Goal: Download file/media

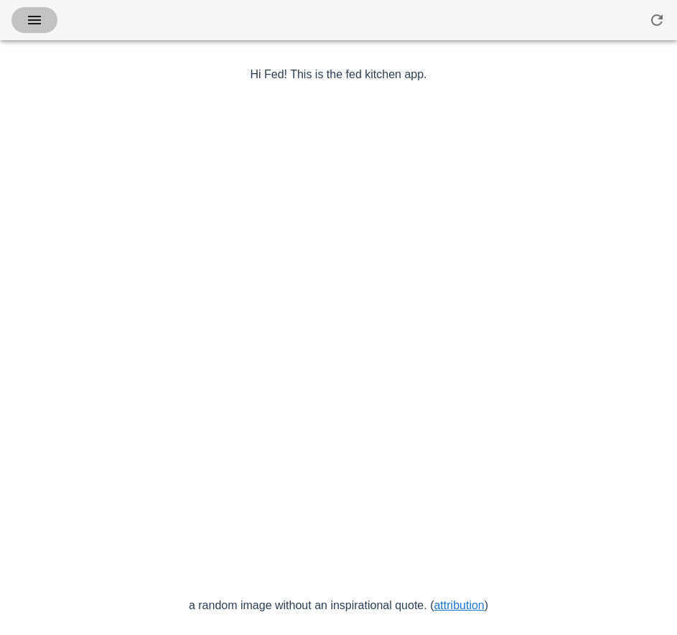
click at [37, 7] on button "button" at bounding box center [34, 20] width 46 height 26
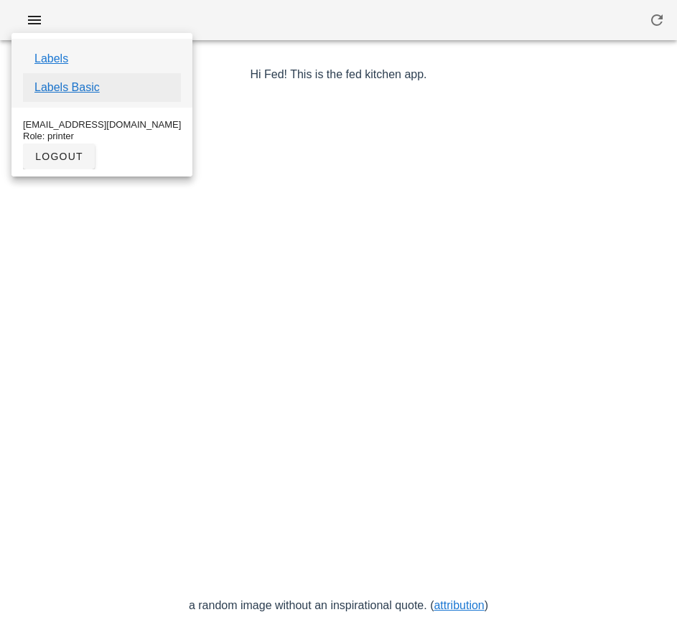
click at [88, 93] on link "Labels Basic" at bounding box center [66, 87] width 65 height 17
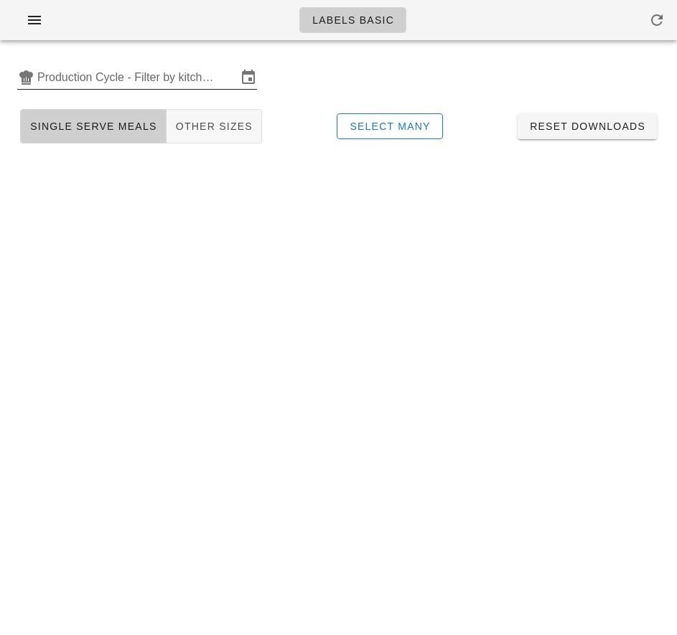
click at [115, 72] on input "Production Cycle - Filter by kitchen production schedules" at bounding box center [136, 77] width 199 height 23
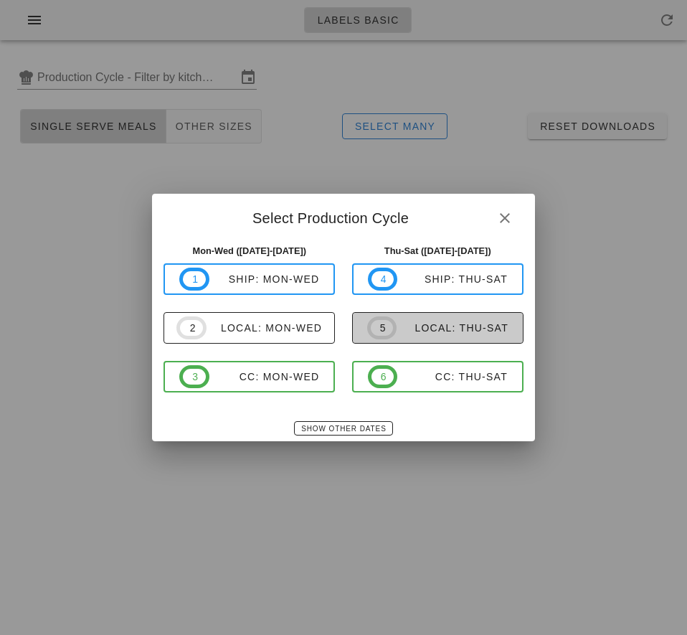
click at [420, 329] on div "local: Thu-Sat" at bounding box center [453, 327] width 112 height 11
type input "local: Thu-Sat (Aug 28-Aug 30)"
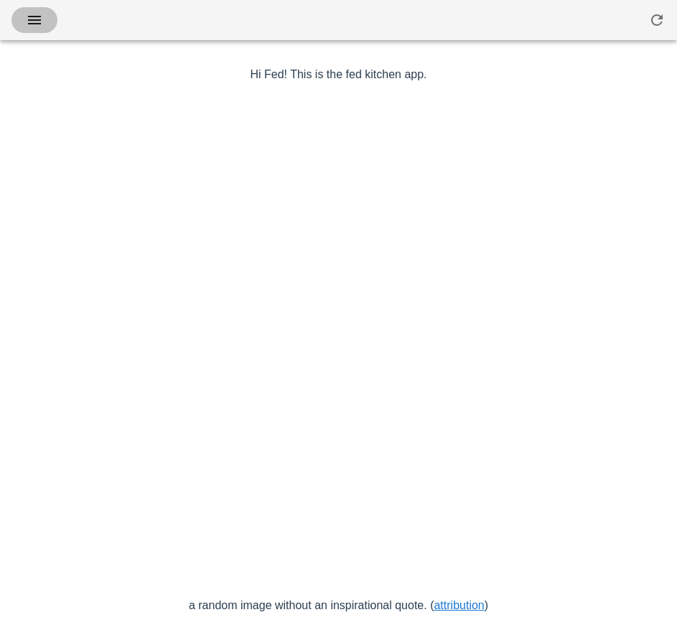
click at [39, 11] on icon "button" at bounding box center [34, 19] width 17 height 17
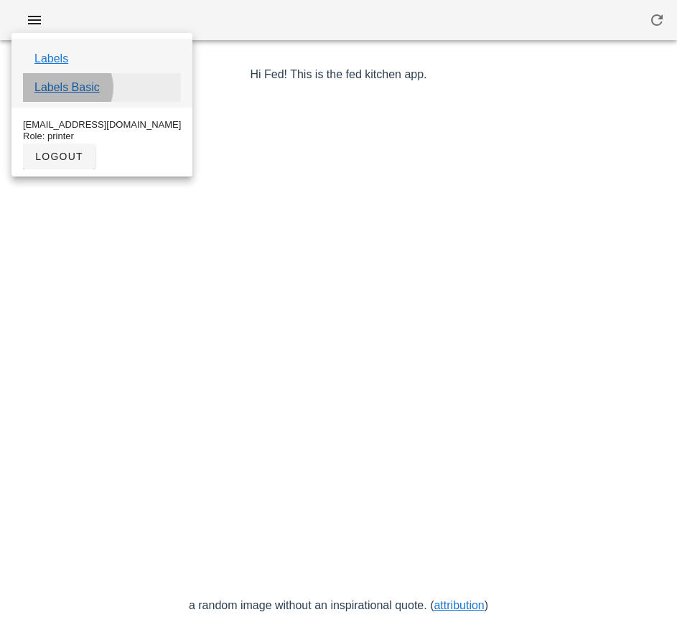
click at [85, 89] on link "Labels Basic" at bounding box center [66, 87] width 65 height 17
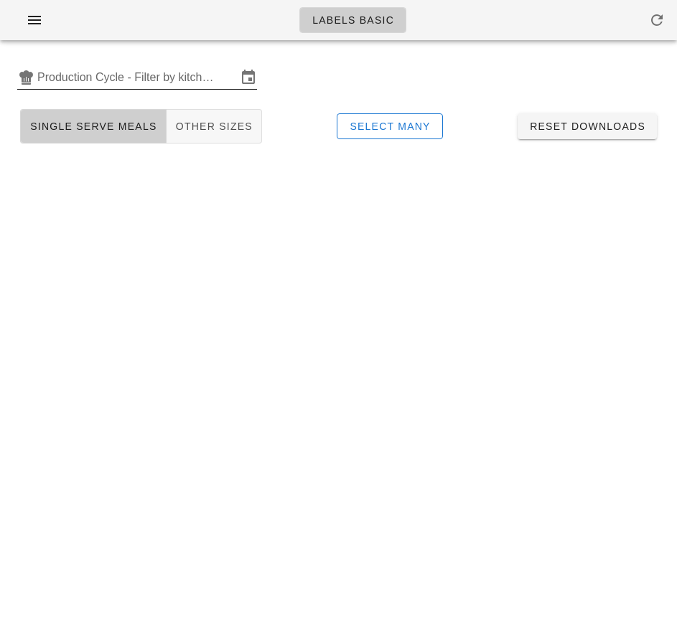
click at [96, 80] on input "Production Cycle - Filter by kitchen production schedules" at bounding box center [136, 77] width 199 height 23
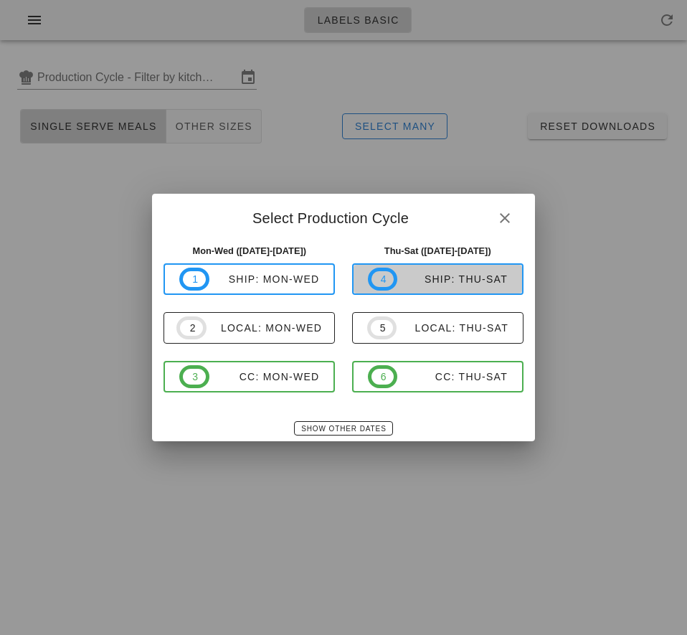
click at [460, 280] on div "ship: Thu-Sat" at bounding box center [452, 278] width 110 height 11
type input "ship: Thu-Sat (Aug 28-Aug 30)"
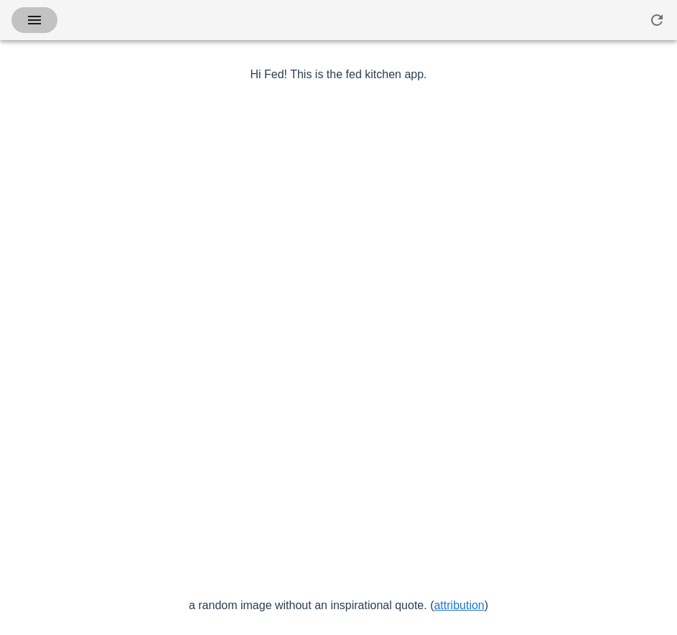
click at [41, 14] on icon "button" at bounding box center [34, 19] width 17 height 17
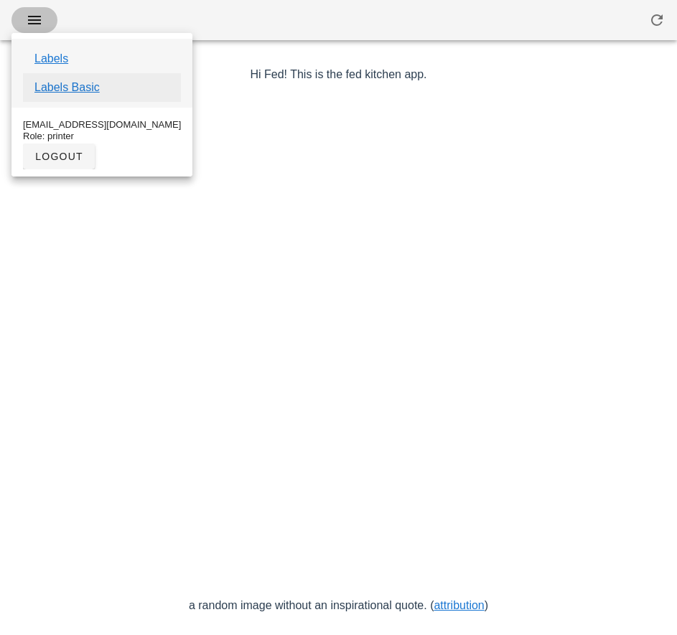
click at [77, 89] on link "Labels Basic" at bounding box center [66, 87] width 65 height 17
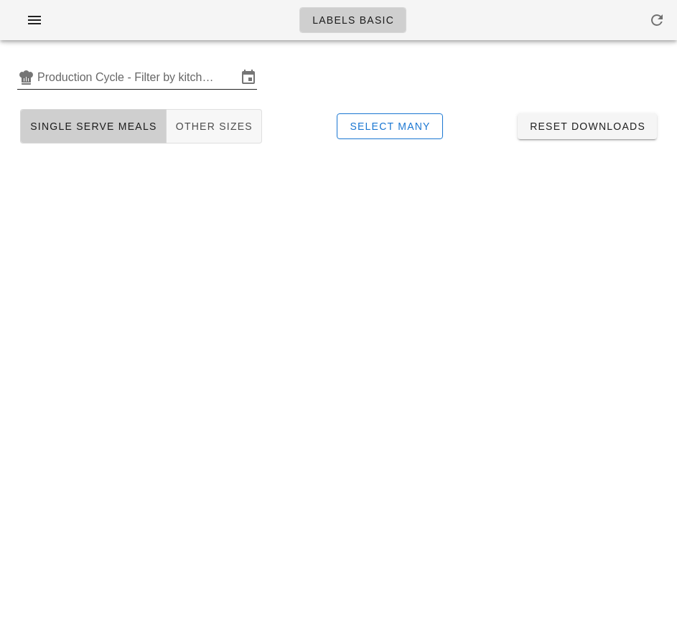
click at [102, 73] on input "Production Cycle - Filter by kitchen production schedules" at bounding box center [136, 77] width 199 height 23
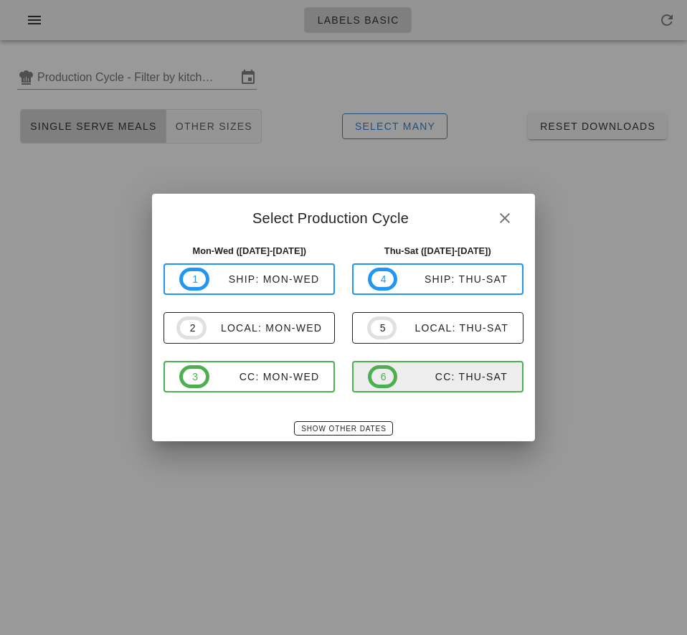
click at [458, 386] on span "6 CC: Thu-Sat" at bounding box center [438, 376] width 140 height 23
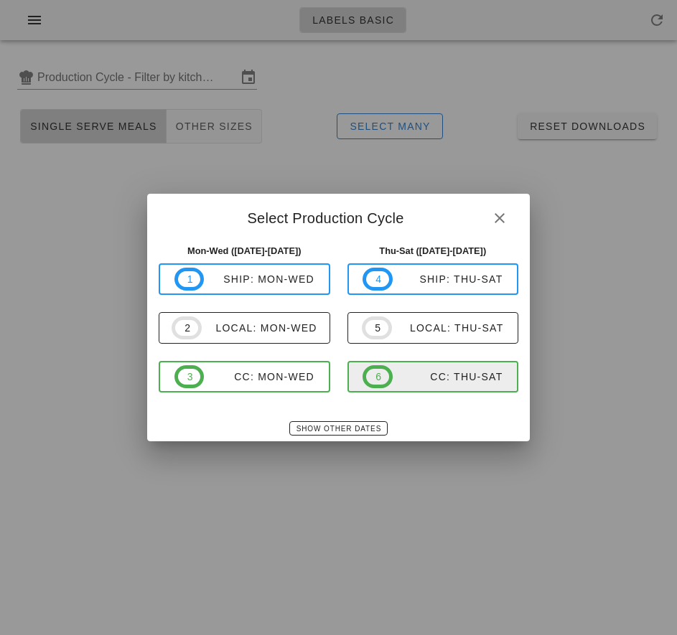
type input "CC: Thu-Sat ([DATE]-[DATE])"
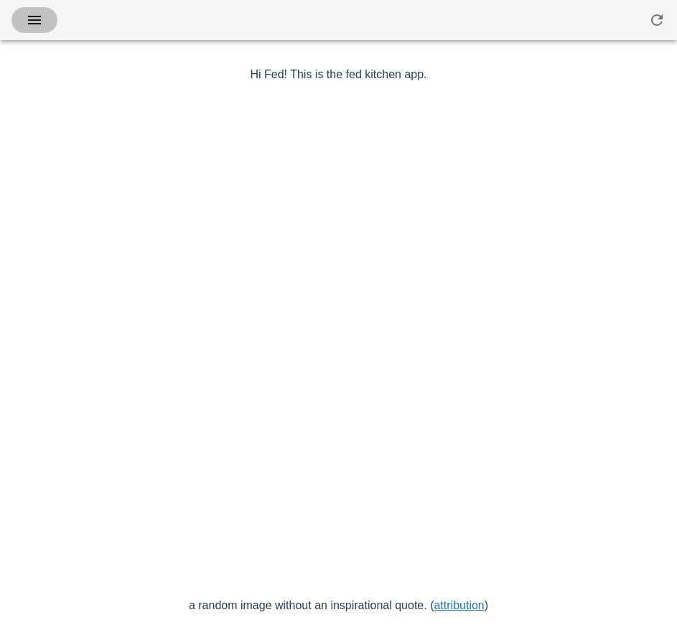
click at [36, 20] on icon "button" at bounding box center [34, 19] width 17 height 17
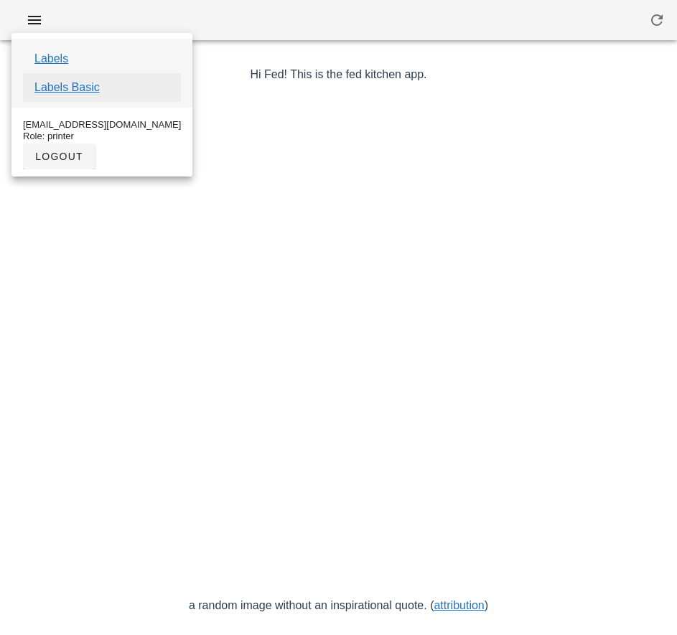
click at [87, 84] on link "Labels Basic" at bounding box center [66, 87] width 65 height 17
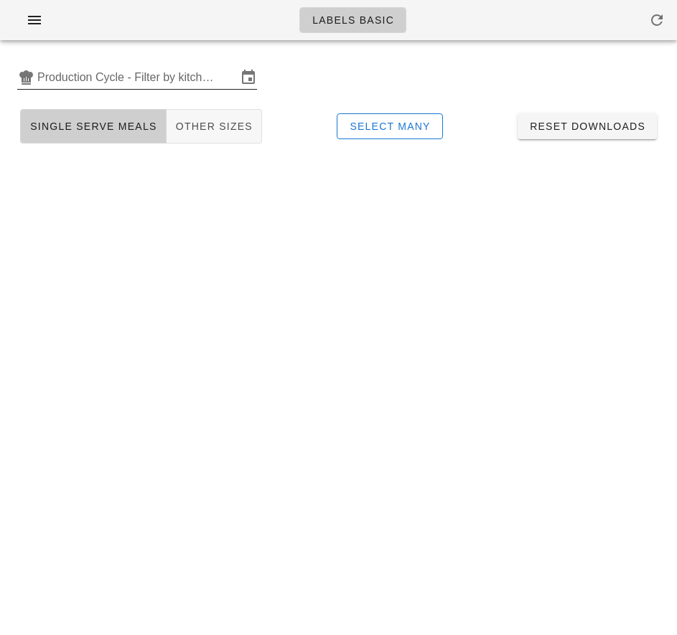
click at [96, 80] on input "Production Cycle - Filter by kitchen production schedules" at bounding box center [136, 77] width 199 height 23
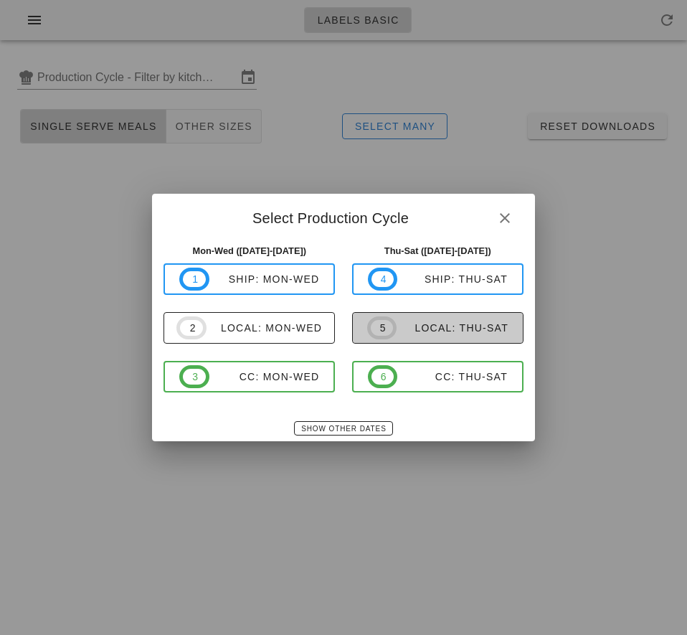
click at [436, 329] on div "local: Thu-Sat" at bounding box center [453, 327] width 112 height 11
type input "local: Thu-Sat (Aug 28-Aug 30)"
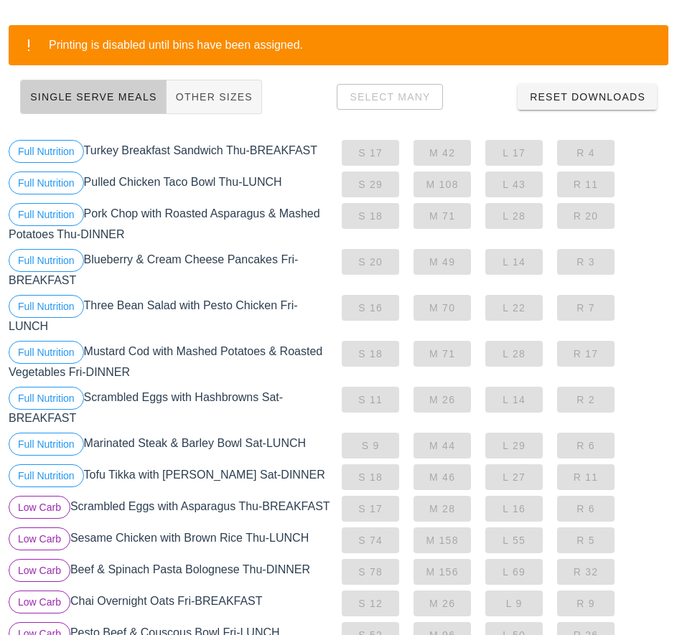
scroll to position [168, 0]
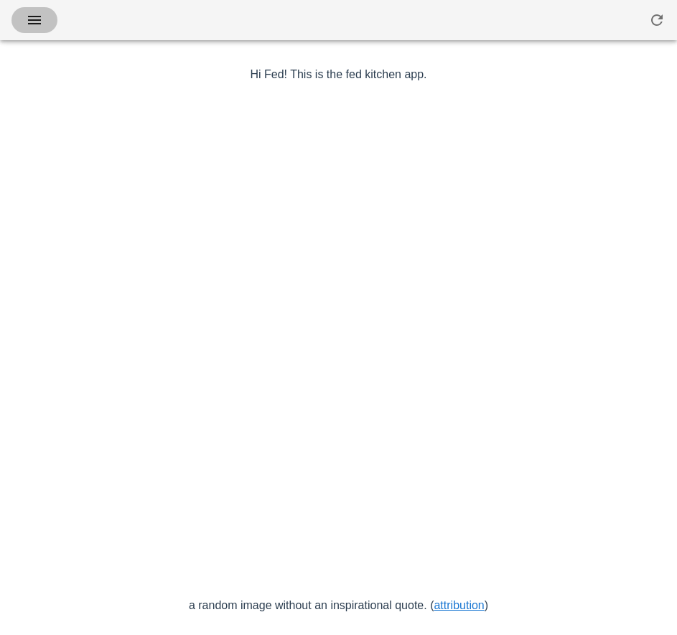
click at [34, 17] on icon "button" at bounding box center [34, 19] width 17 height 17
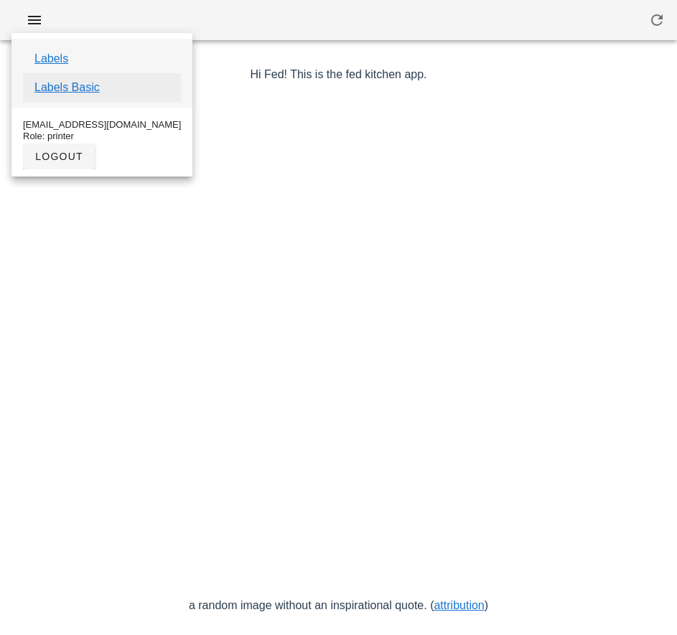
click at [94, 87] on link "Labels Basic" at bounding box center [66, 87] width 65 height 17
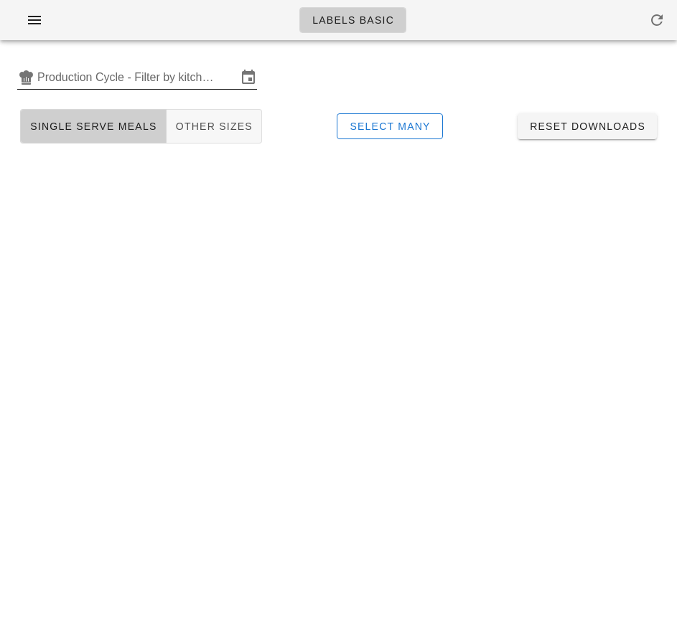
click at [108, 74] on input "Production Cycle - Filter by kitchen production schedules" at bounding box center [136, 77] width 199 height 23
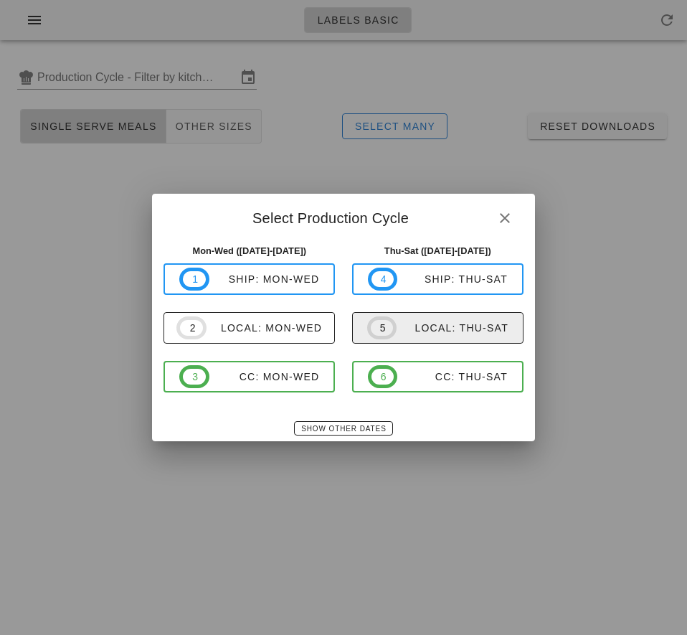
click at [451, 333] on div "local: Thu-Sat" at bounding box center [453, 327] width 112 height 11
type input "local: Thu-Sat ([DATE]-[DATE])"
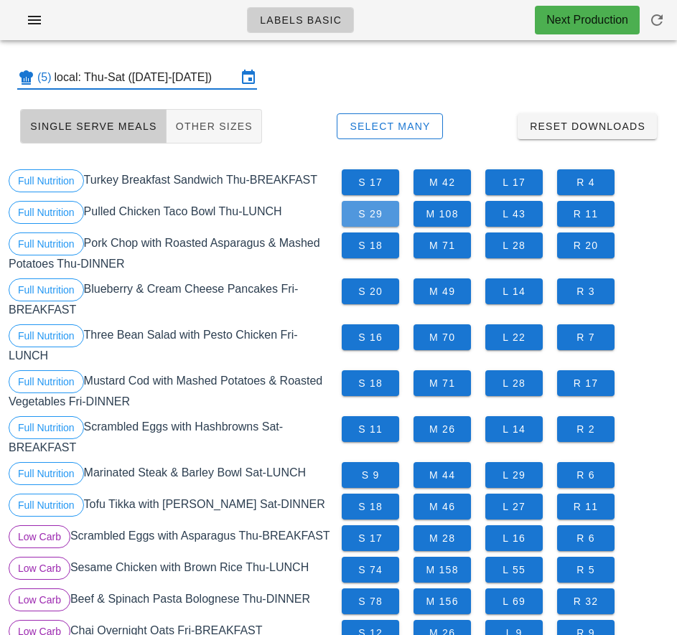
click at [373, 215] on span "S 29" at bounding box center [370, 213] width 34 height 11
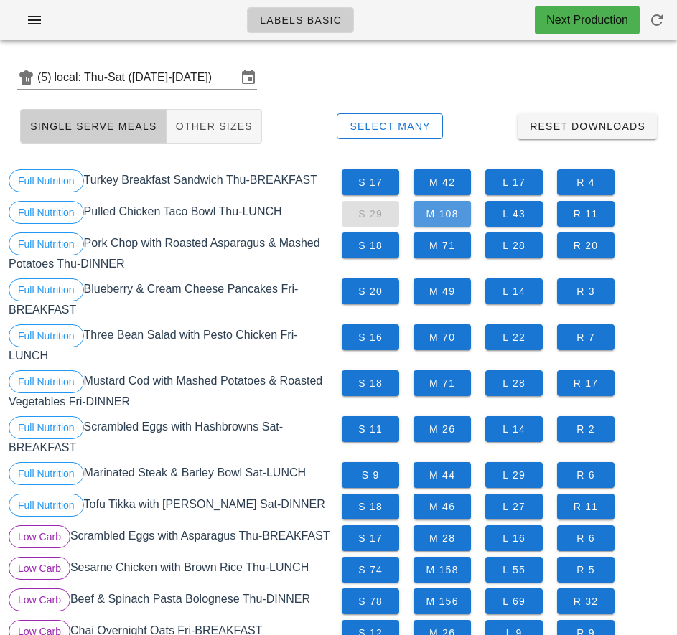
click at [448, 215] on span "M 108" at bounding box center [442, 213] width 34 height 11
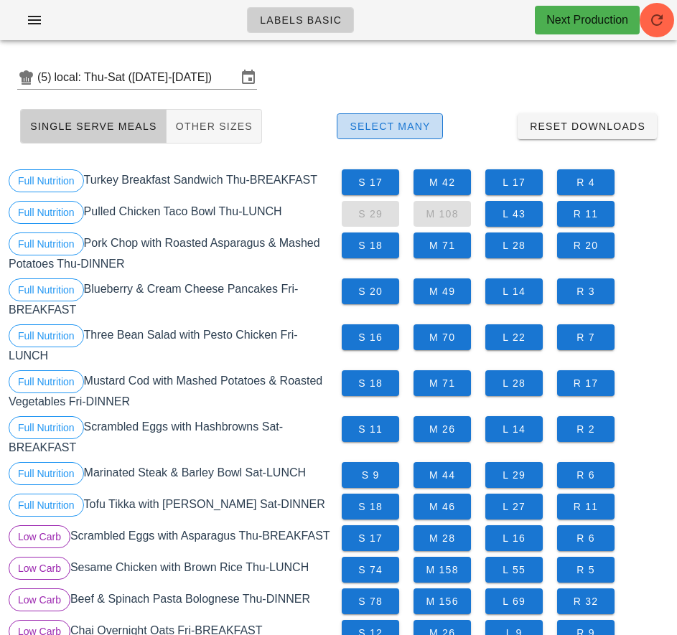
click at [401, 124] on span "Select Many" at bounding box center [390, 126] width 82 height 11
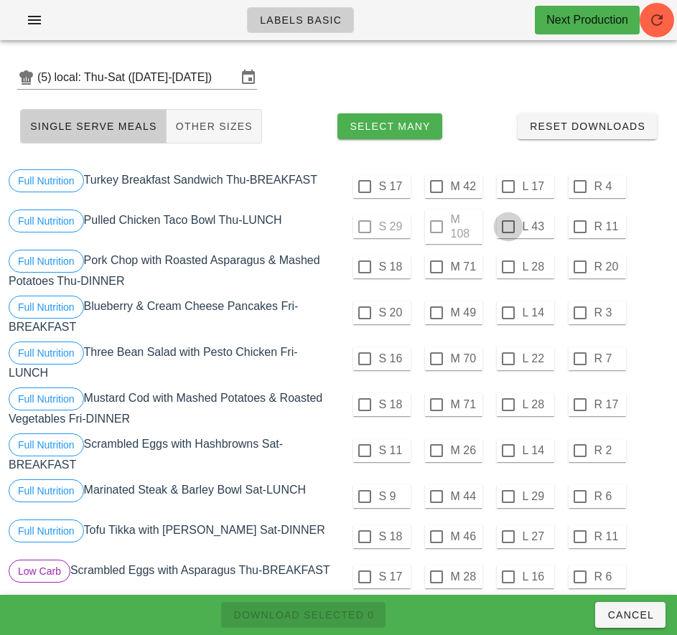
click at [507, 227] on div at bounding box center [508, 227] width 24 height 24
checkbox input "true"
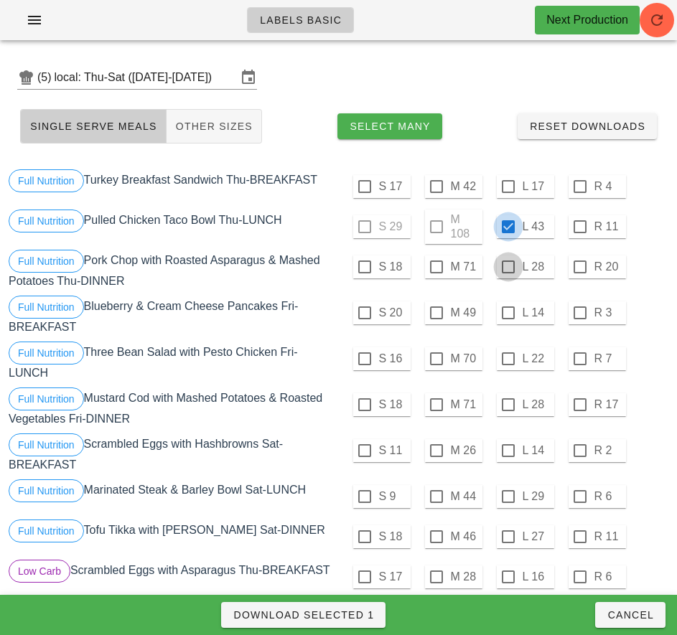
click at [507, 267] on div at bounding box center [508, 267] width 24 height 24
checkbox input "true"
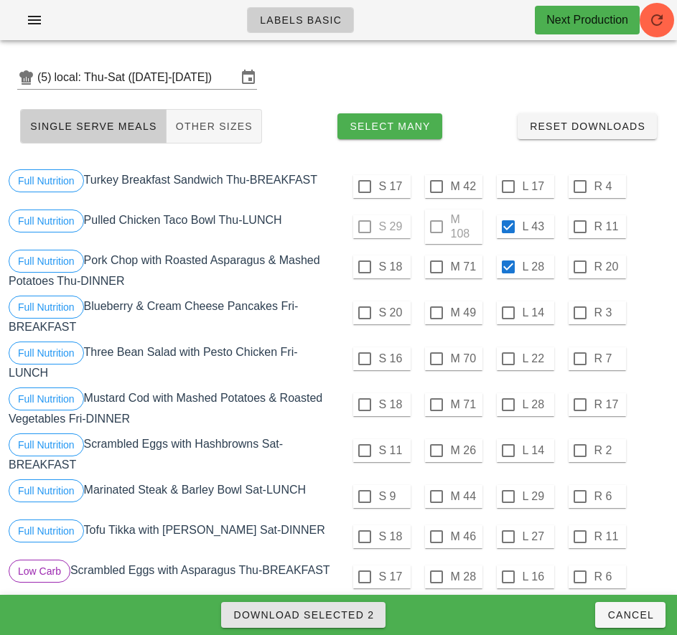
click at [355, 619] on span "Download Selected 2" at bounding box center [302, 614] width 141 height 11
checkbox input "false"
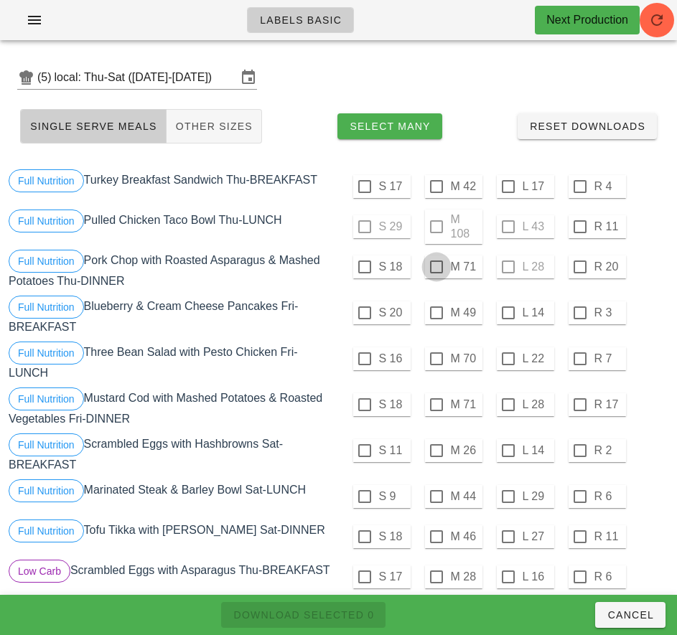
click at [435, 267] on div at bounding box center [436, 267] width 24 height 24
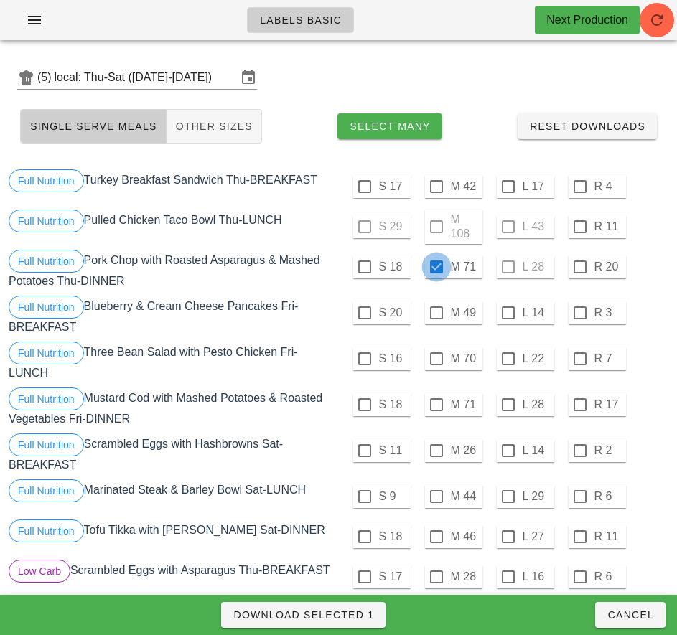
checkbox input "true"
click at [364, 313] on div at bounding box center [364, 313] width 24 height 24
checkbox input "true"
click at [356, 618] on span "Download Selected 2" at bounding box center [302, 614] width 141 height 11
checkbox input "false"
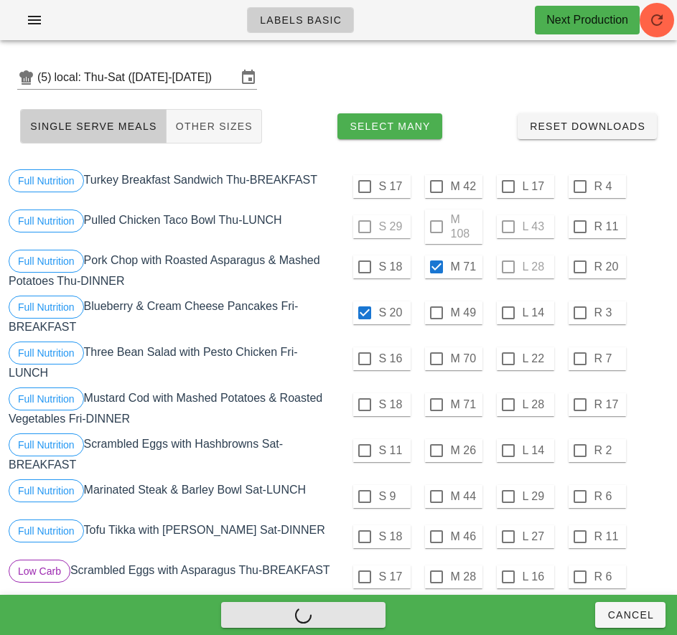
checkbox input "false"
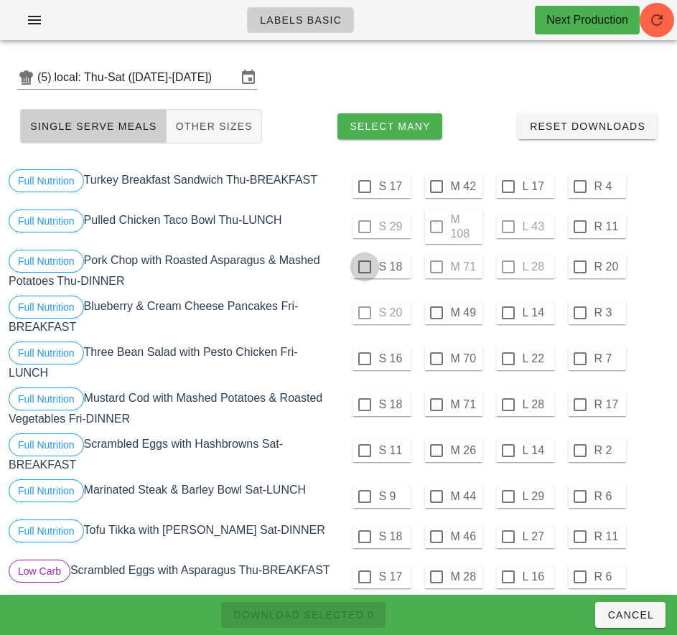
click at [364, 267] on div at bounding box center [364, 267] width 24 height 24
checkbox input "true"
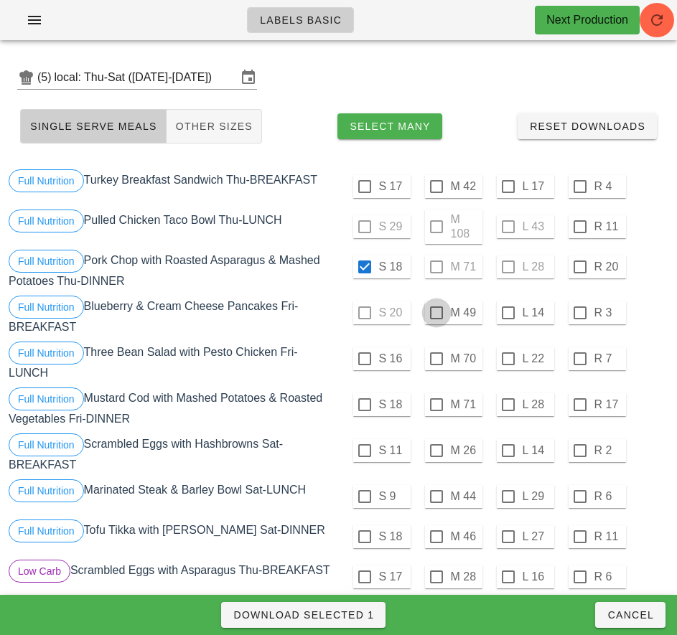
click at [434, 311] on div at bounding box center [436, 313] width 24 height 24
checkbox input "true"
click at [364, 359] on div at bounding box center [364, 359] width 24 height 24
checkbox input "true"
click at [356, 618] on span "Download Selected 3" at bounding box center [302, 614] width 141 height 11
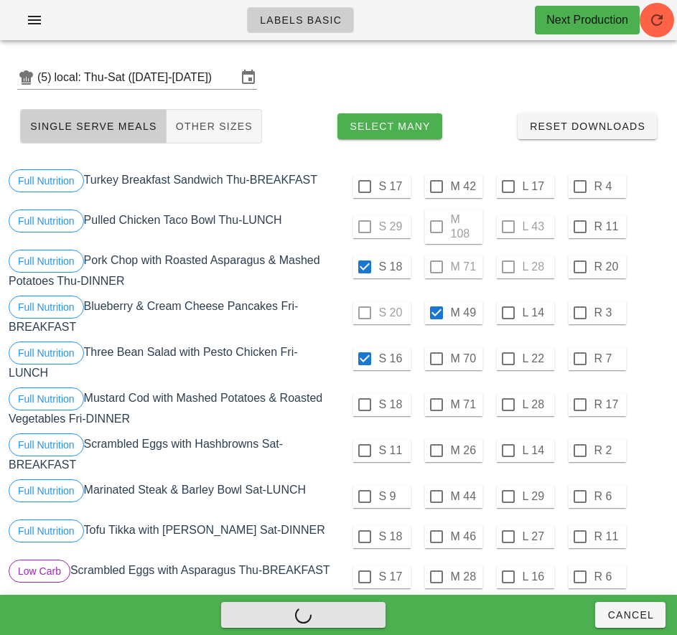
checkbox input "false"
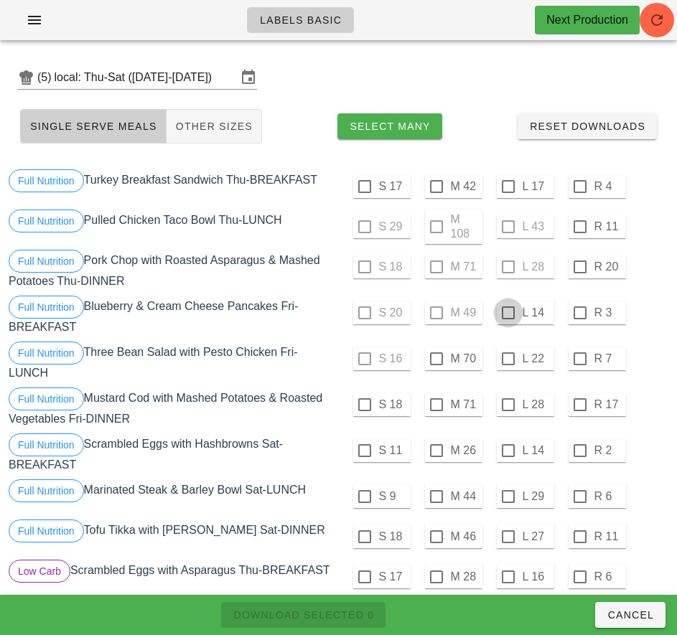
click at [507, 314] on div at bounding box center [508, 313] width 24 height 24
checkbox input "true"
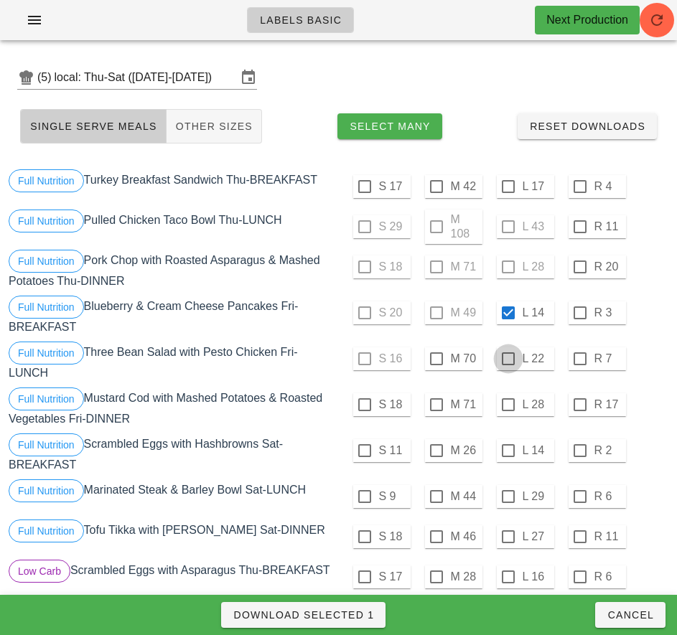
click at [507, 359] on div at bounding box center [508, 359] width 24 height 24
checkbox input "true"
click at [509, 403] on div at bounding box center [508, 404] width 24 height 24
checkbox input "true"
click at [507, 451] on div at bounding box center [508, 450] width 24 height 24
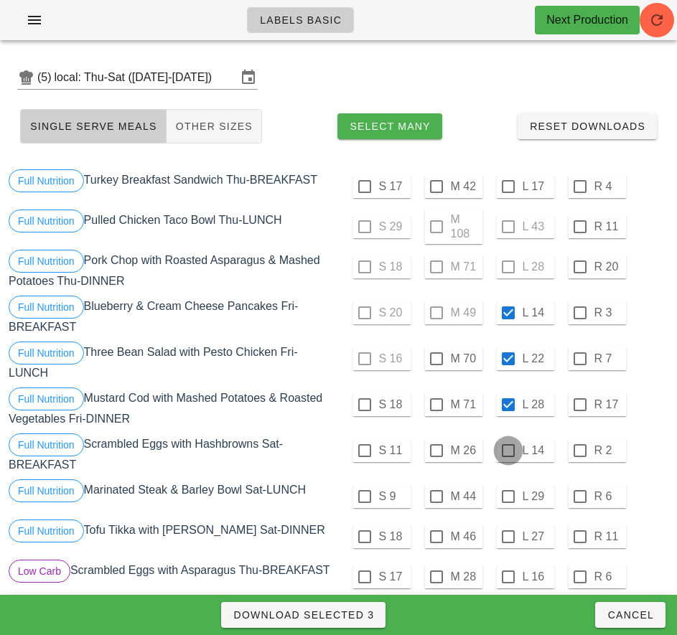
checkbox input "true"
click at [507, 496] on div at bounding box center [508, 496] width 24 height 24
checkbox input "true"
click at [507, 535] on div at bounding box center [508, 536] width 24 height 24
checkbox input "true"
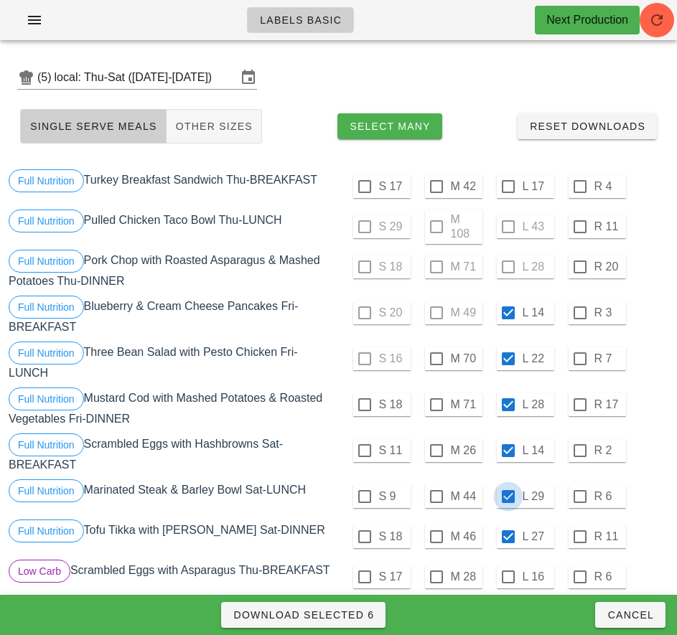
click at [508, 495] on div at bounding box center [508, 496] width 24 height 24
checkbox input "false"
click at [364, 496] on div at bounding box center [364, 496] width 24 height 24
checkbox input "true"
click at [507, 537] on div at bounding box center [508, 536] width 24 height 24
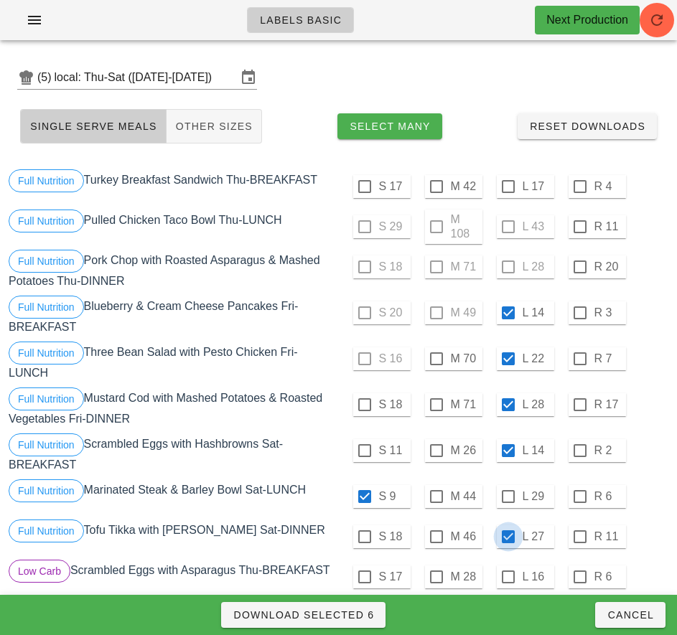
checkbox input "false"
click at [364, 537] on div at bounding box center [364, 536] width 24 height 24
checkbox input "true"
click at [356, 611] on span "Download Selected 6" at bounding box center [302, 614] width 141 height 11
checkbox input "false"
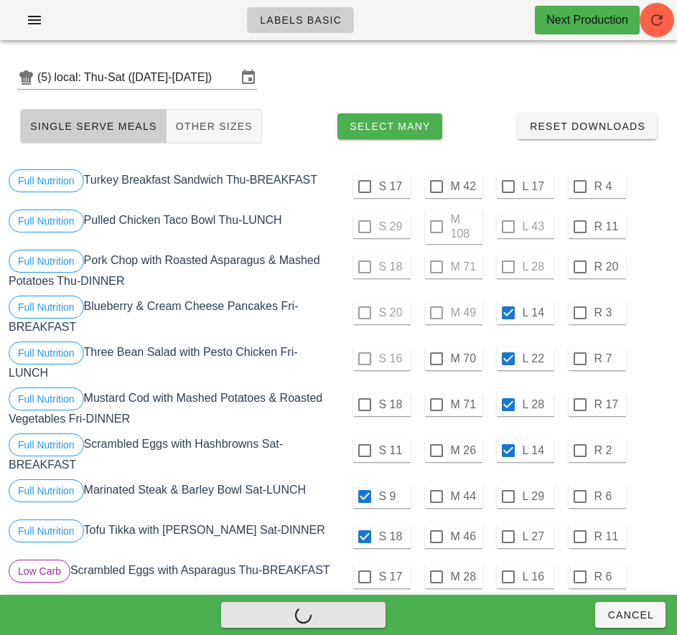
checkbox input "false"
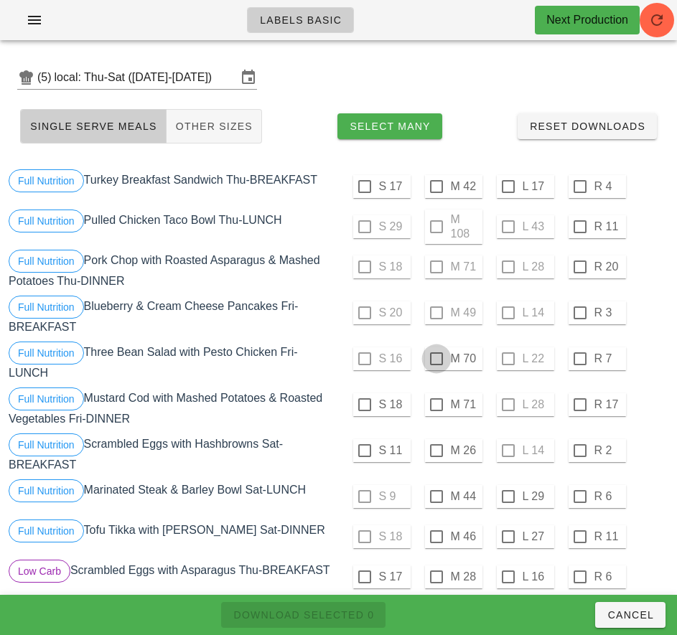
click at [435, 359] on div at bounding box center [436, 359] width 24 height 24
checkbox input "true"
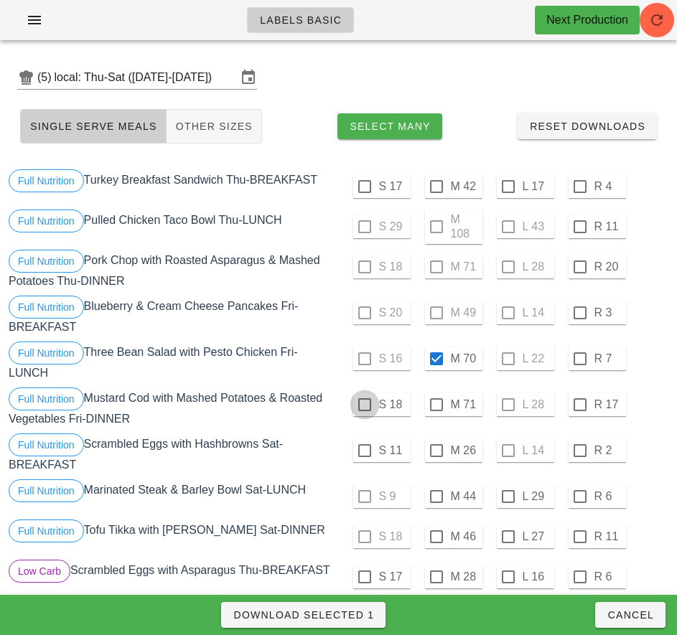
click at [364, 405] on div at bounding box center [364, 404] width 24 height 24
checkbox input "true"
click at [350, 616] on span "Download Selected 2" at bounding box center [302, 614] width 141 height 11
checkbox input "false"
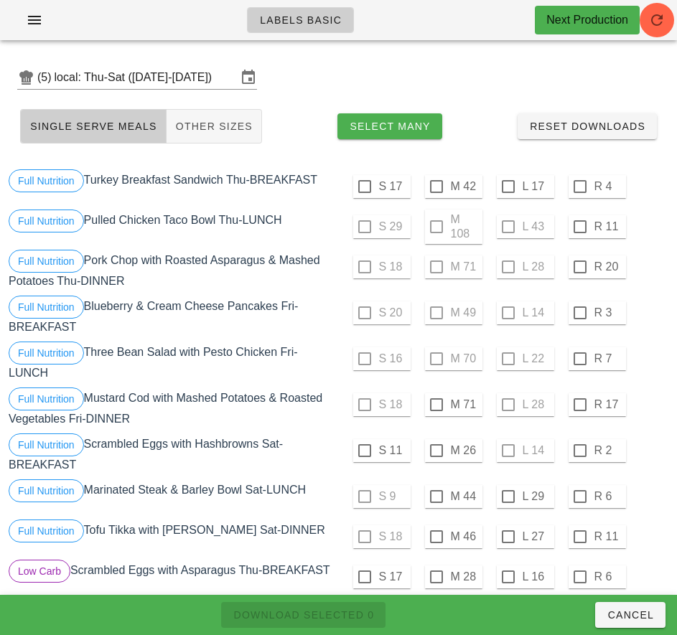
click at [412, 372] on div "S 16 M 70 L 22 R 7" at bounding box center [505, 359] width 327 height 34
click at [435, 405] on div at bounding box center [436, 404] width 24 height 24
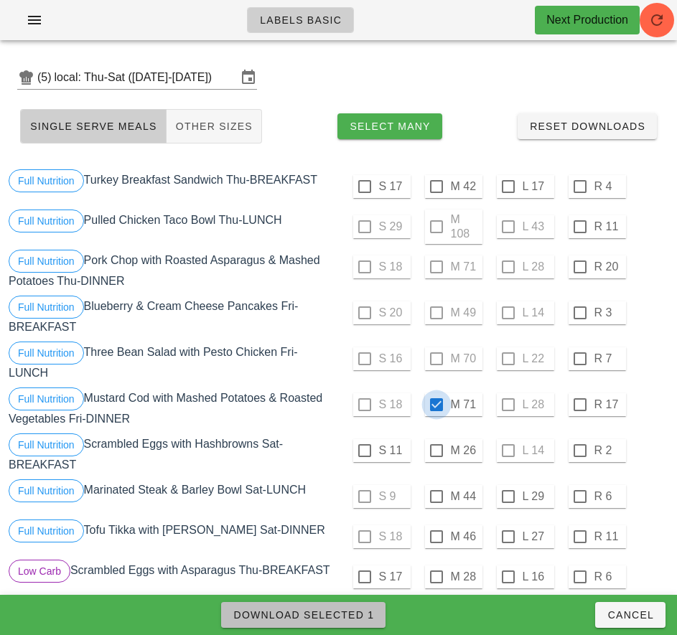
click at [347, 615] on span "Download Selected 1" at bounding box center [302, 614] width 141 height 11
checkbox input "false"
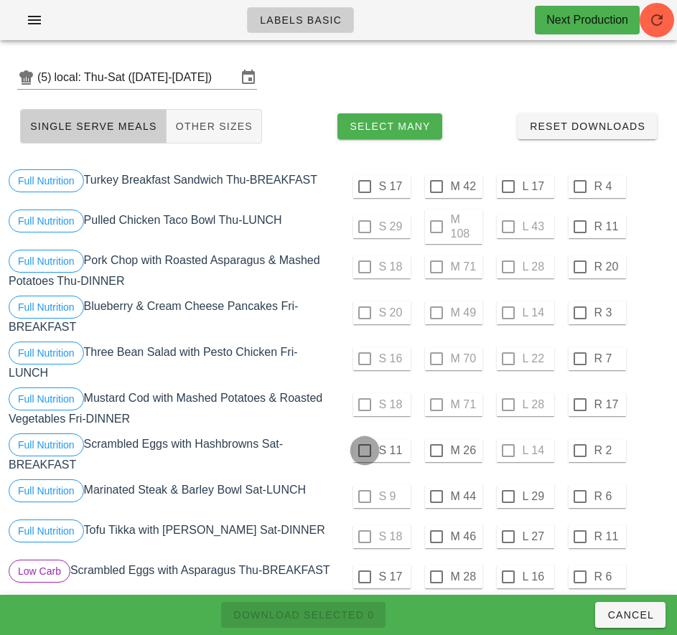
click at [364, 451] on div at bounding box center [364, 450] width 24 height 24
checkbox input "true"
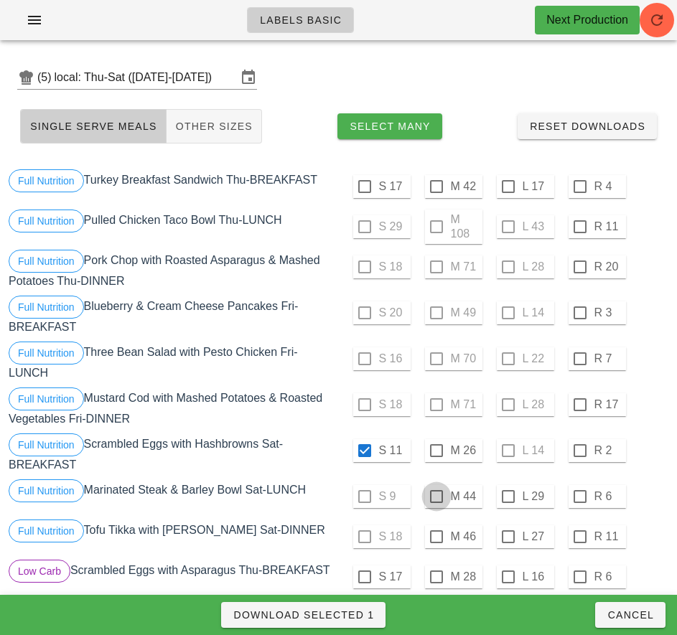
click at [435, 496] on div at bounding box center [436, 496] width 24 height 24
checkbox input "true"
click at [342, 618] on span "Download Selected 2" at bounding box center [302, 614] width 141 height 11
checkbox input "false"
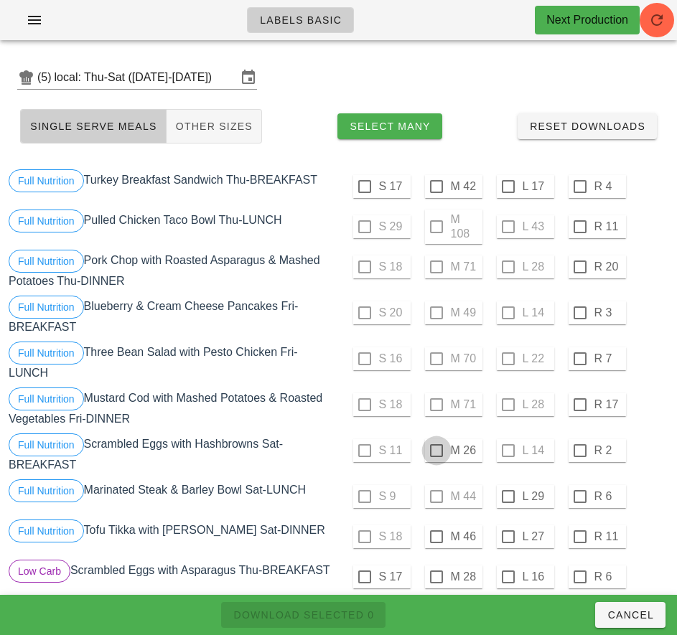
click at [435, 451] on div at bounding box center [436, 450] width 24 height 24
checkbox input "true"
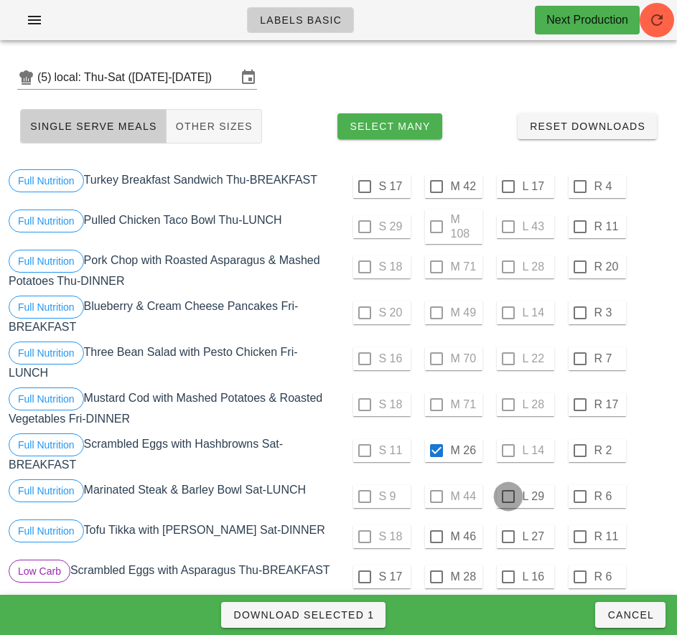
click at [507, 496] on div at bounding box center [508, 496] width 24 height 24
checkbox input "true"
click at [505, 537] on div at bounding box center [508, 536] width 24 height 24
checkbox input "true"
click at [352, 617] on span "Download Selected 3" at bounding box center [302, 614] width 141 height 11
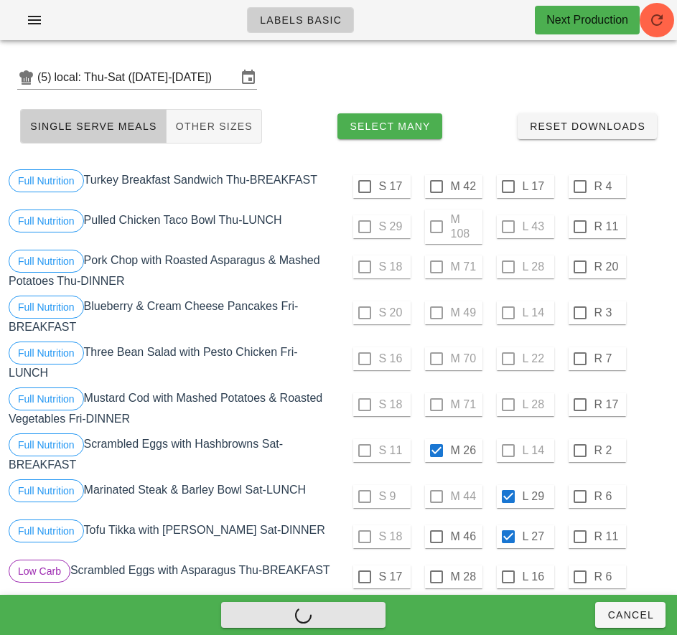
checkbox input "false"
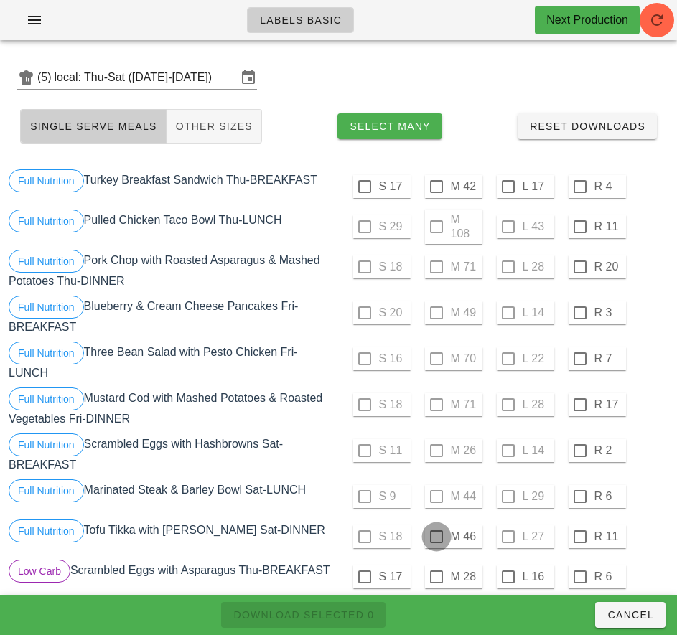
click at [435, 537] on div at bounding box center [436, 536] width 24 height 24
checkbox input "true"
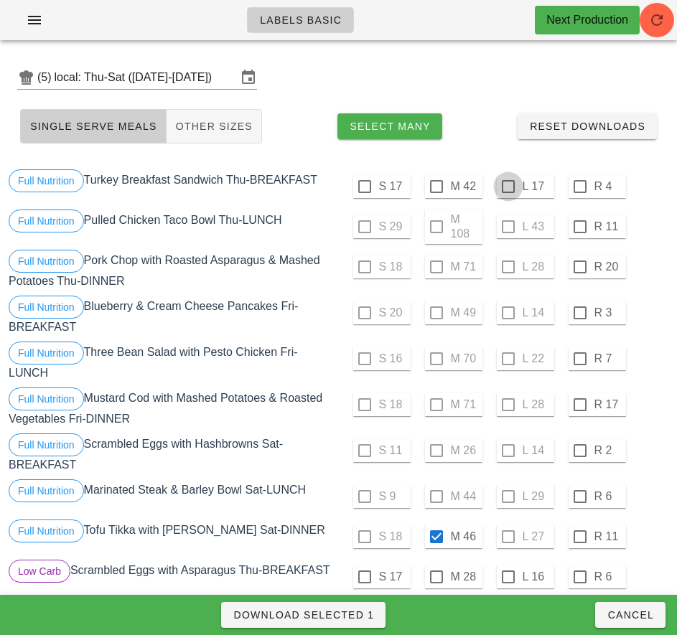
click at [507, 187] on div at bounding box center [508, 186] width 24 height 24
click at [313, 618] on span "Download Selected 2" at bounding box center [302, 614] width 141 height 11
checkbox input "false"
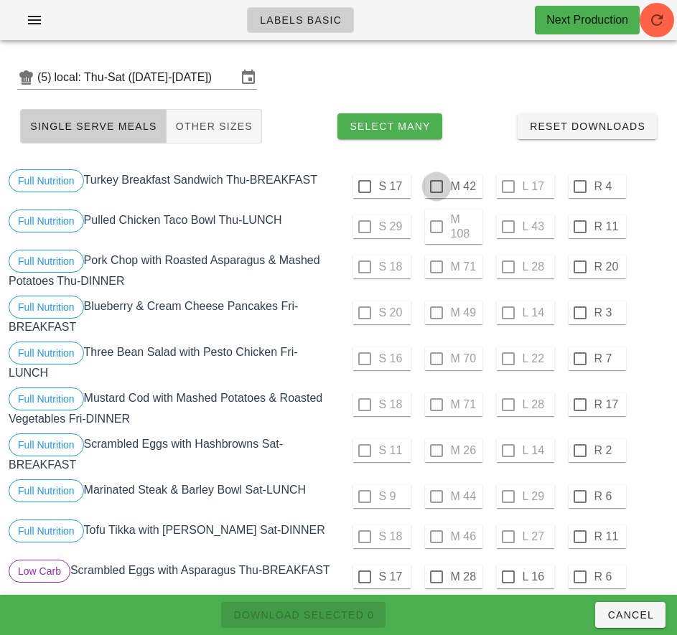
click at [433, 186] on div at bounding box center [436, 186] width 24 height 24
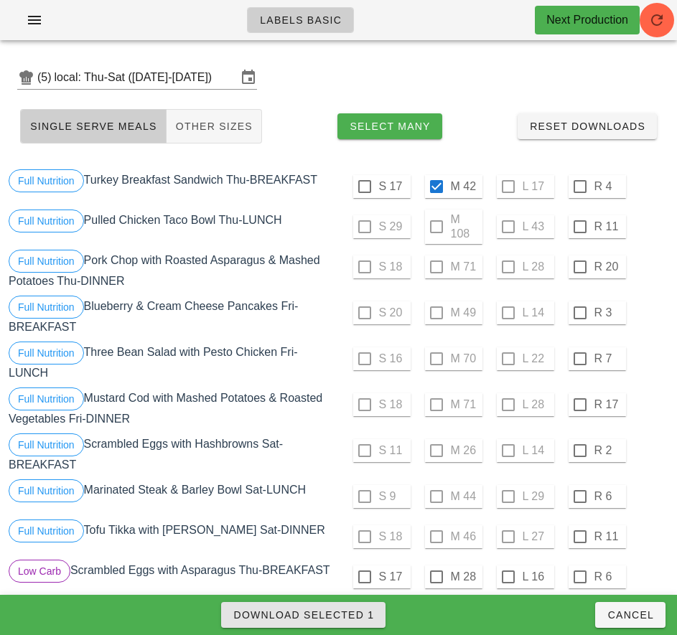
click at [360, 618] on span "Download Selected 1" at bounding box center [302, 614] width 141 height 11
checkbox input "false"
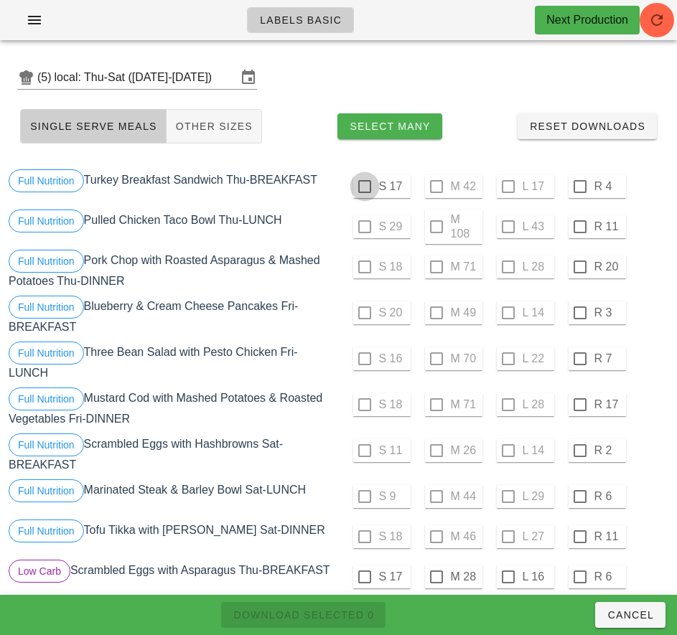
click at [364, 184] on div at bounding box center [364, 186] width 24 height 24
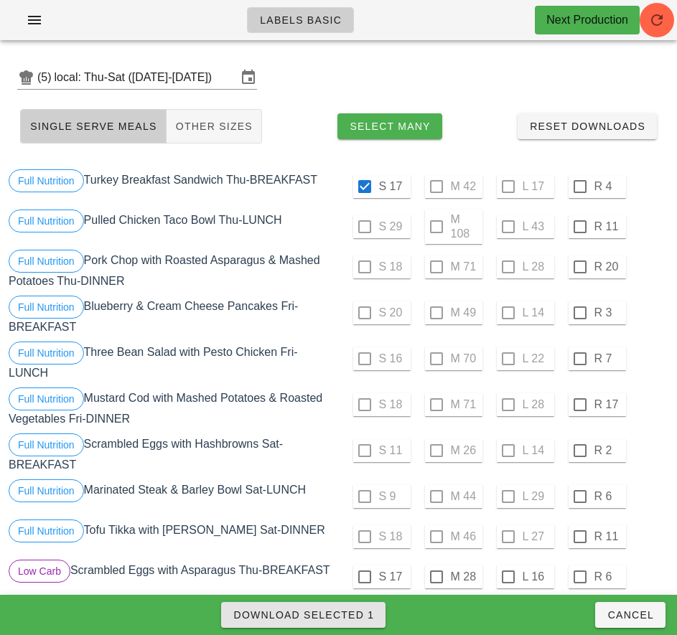
click at [331, 611] on span "Download Selected 1" at bounding box center [302, 614] width 141 height 11
checkbox input "false"
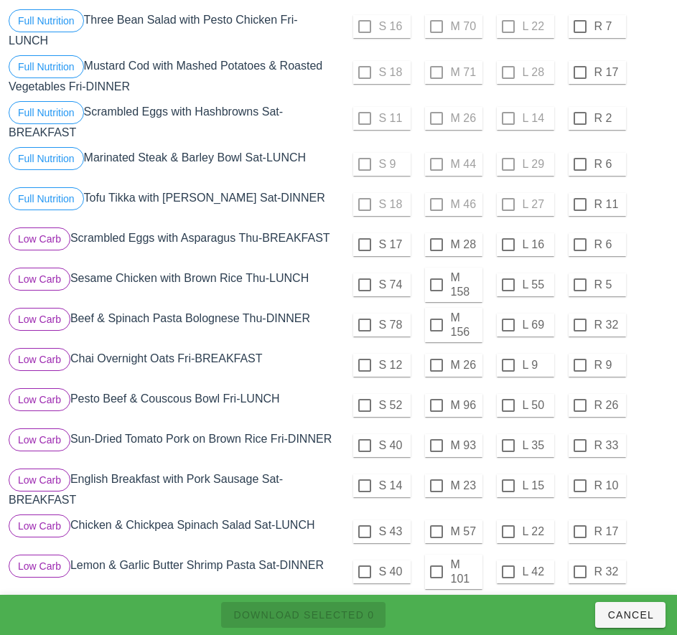
scroll to position [887, 0]
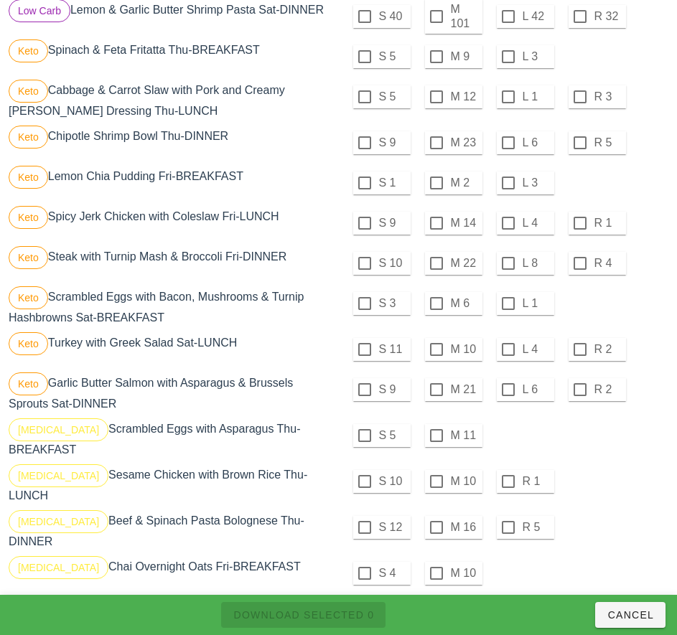
click at [395, 230] on label "S 9" at bounding box center [393, 223] width 29 height 14
checkbox input "true"
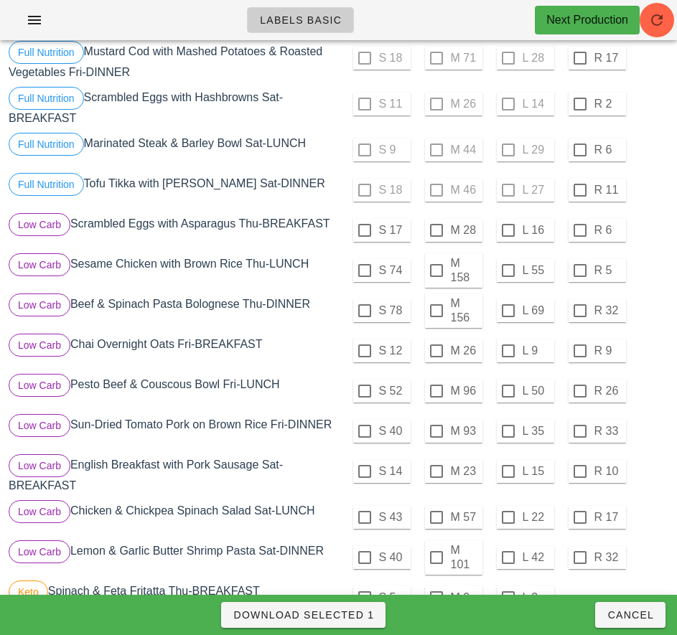
scroll to position [344, 0]
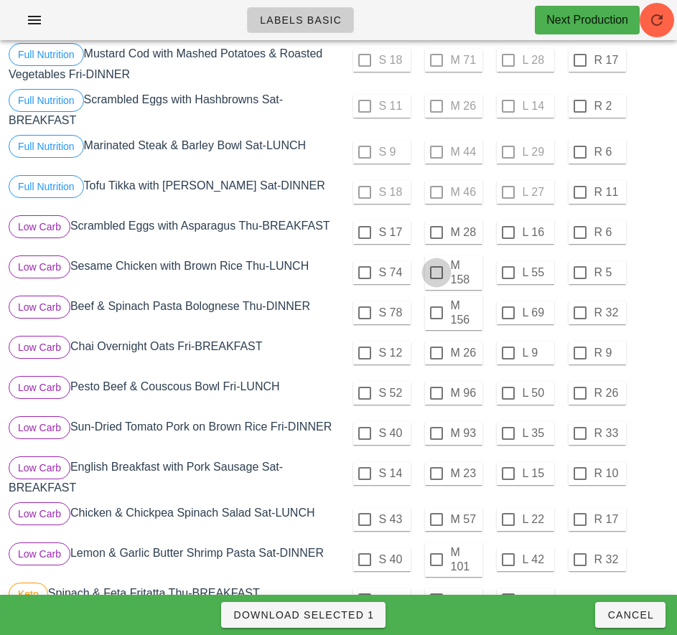
click at [435, 273] on div at bounding box center [436, 272] width 24 height 24
click at [350, 617] on span "Download Selected 2" at bounding box center [302, 614] width 141 height 11
checkbox input "false"
